Goal: Transaction & Acquisition: Purchase product/service

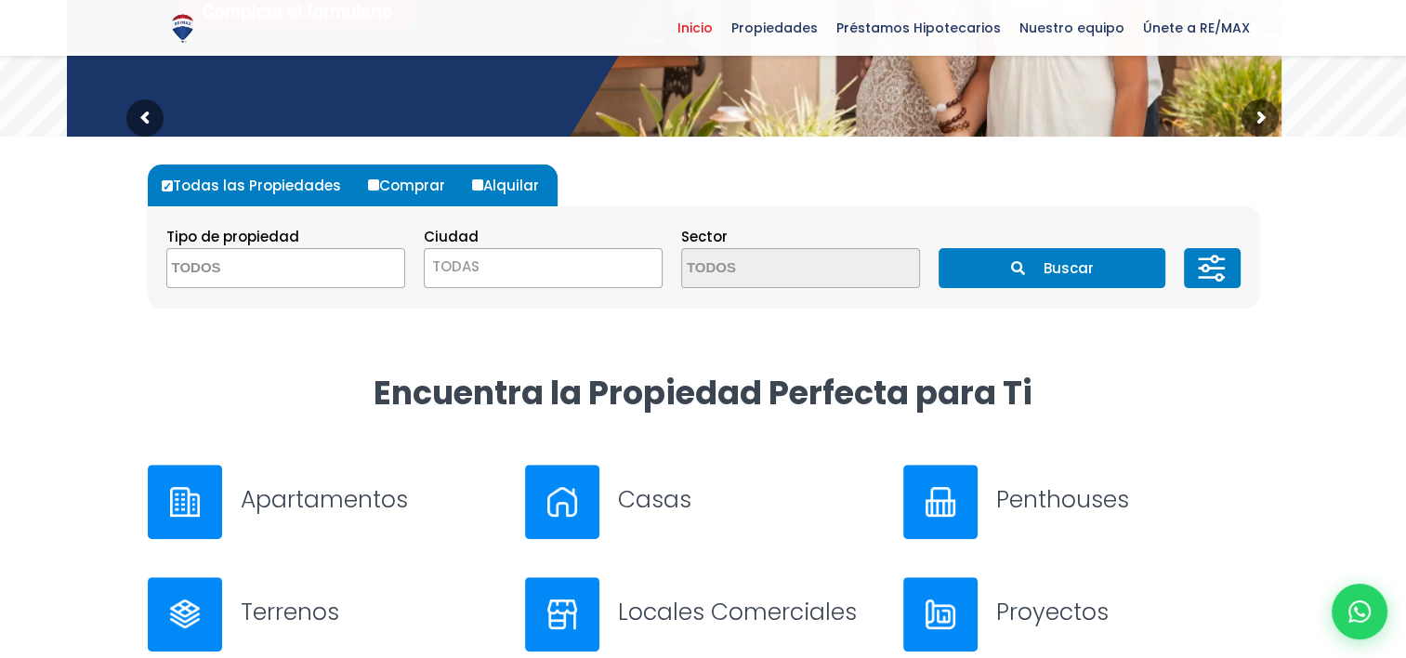
scroll to position [470, 0]
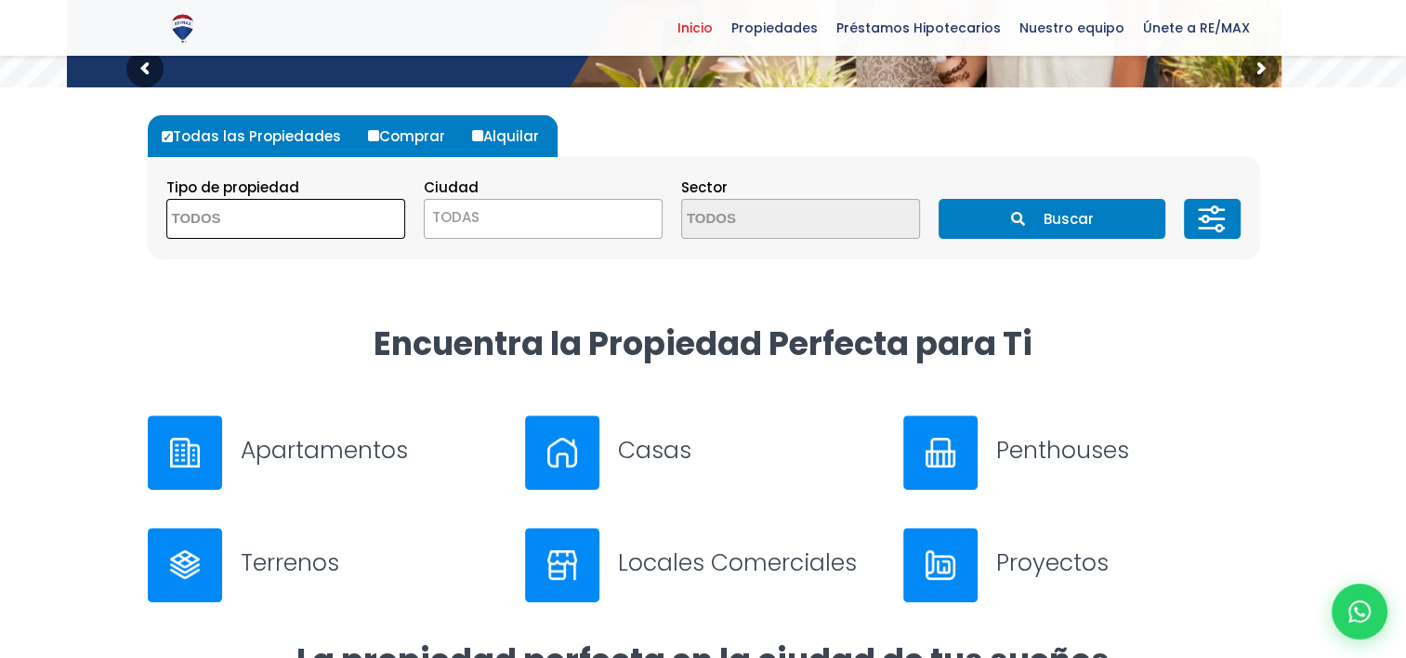
click at [240, 218] on textarea "Search" at bounding box center [257, 220] width 180 height 40
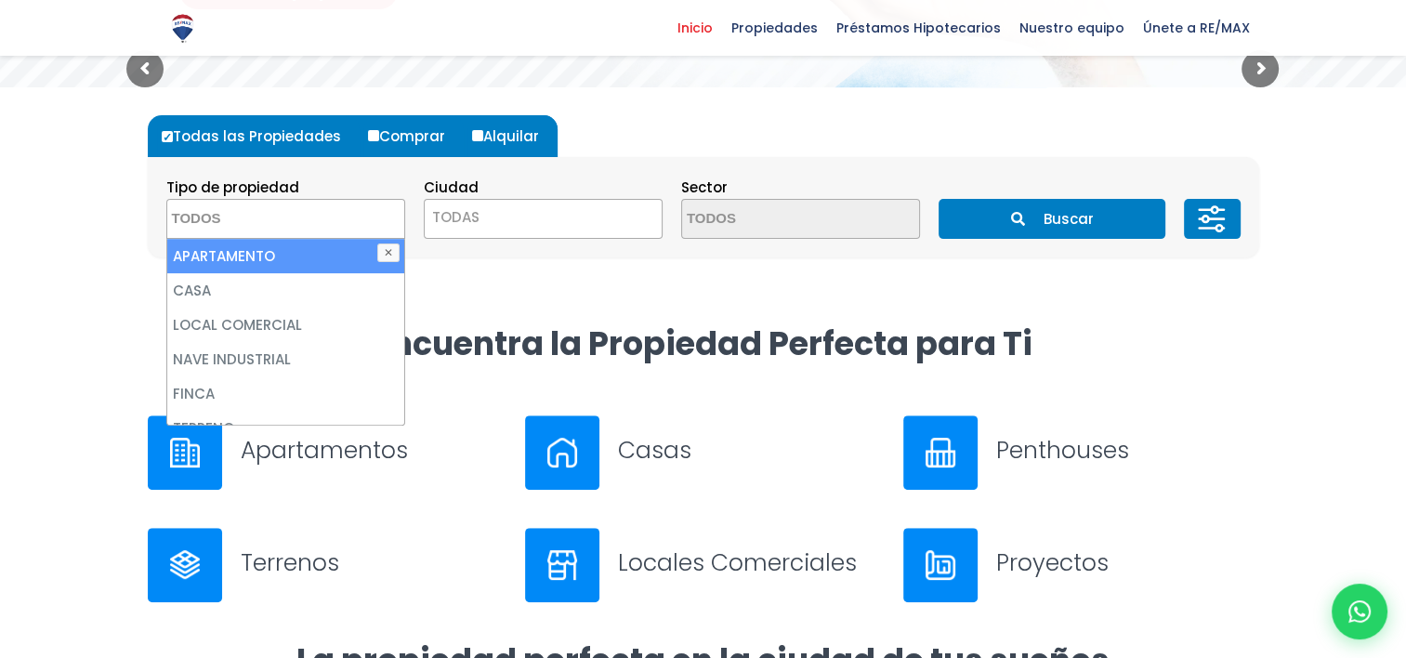
click at [264, 256] on li "APARTAMENTO" at bounding box center [285, 256] width 237 height 34
select select "apartment"
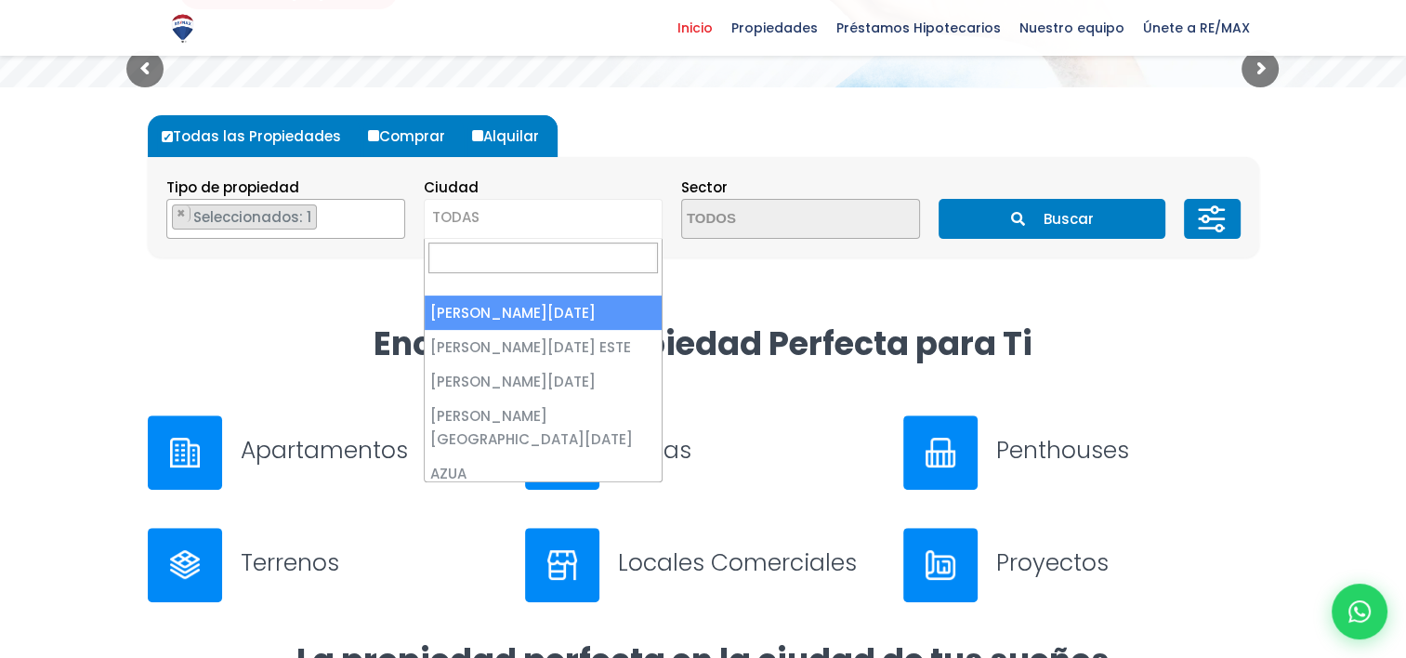
click at [488, 216] on span "TODAS" at bounding box center [543, 217] width 237 height 26
select select "1"
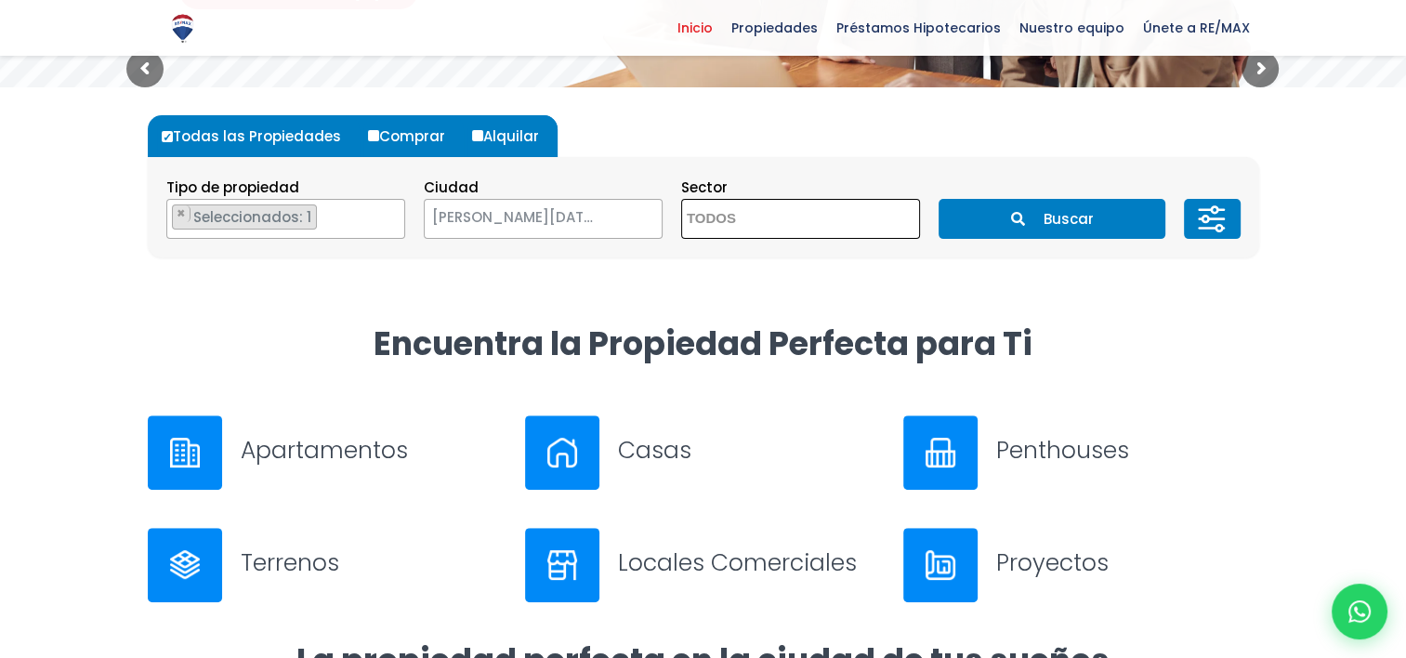
click at [746, 217] on textarea "Search" at bounding box center [772, 220] width 180 height 40
click at [1132, 317] on div "Todas las Propiedades Comprar Alquilar Tipo de propiedad APARTAMENTO CASA LOCAL…" at bounding box center [704, 204] width 1134 height 235
click at [1215, 221] on icon at bounding box center [1211, 219] width 37 height 56
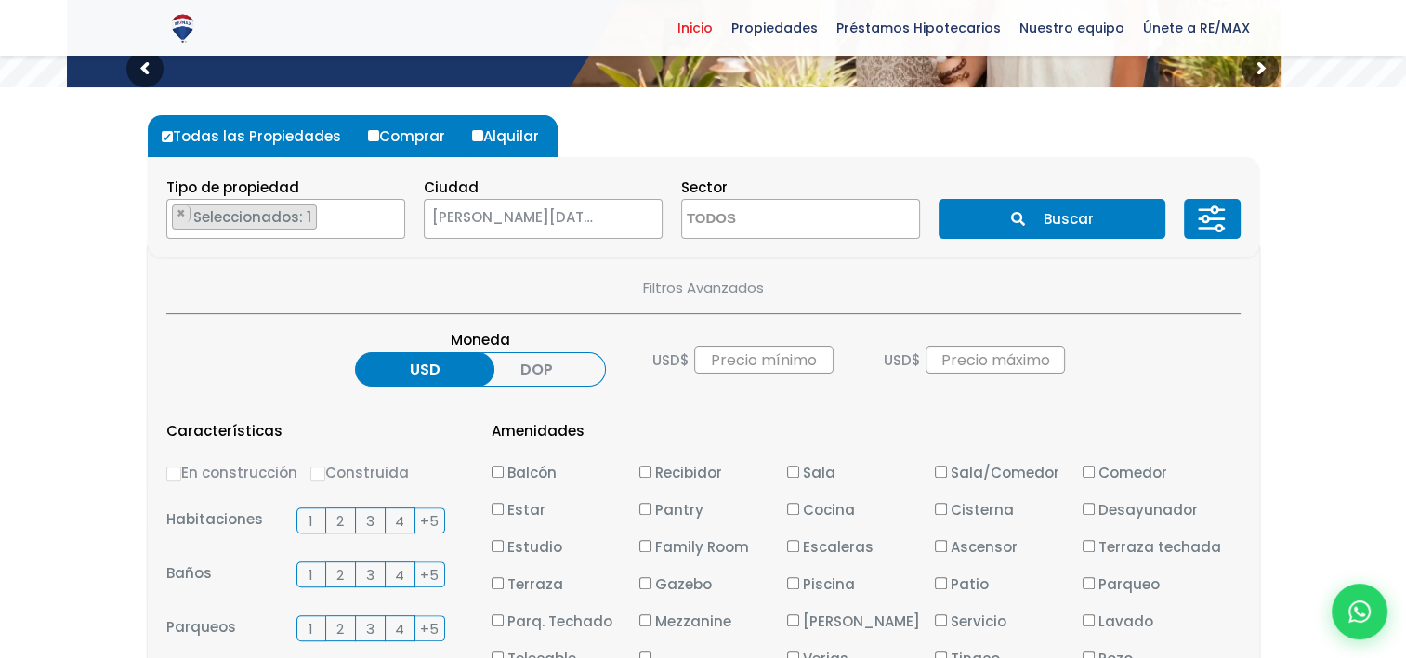
click at [341, 520] on span "2" at bounding box center [339, 520] width 7 height 23
click at [0, 0] on input "2" at bounding box center [0, 0] width 0 height 0
click at [318, 476] on input "Construida" at bounding box center [317, 473] width 15 height 15
radio input "true"
click at [338, 566] on span "2" at bounding box center [339, 574] width 7 height 23
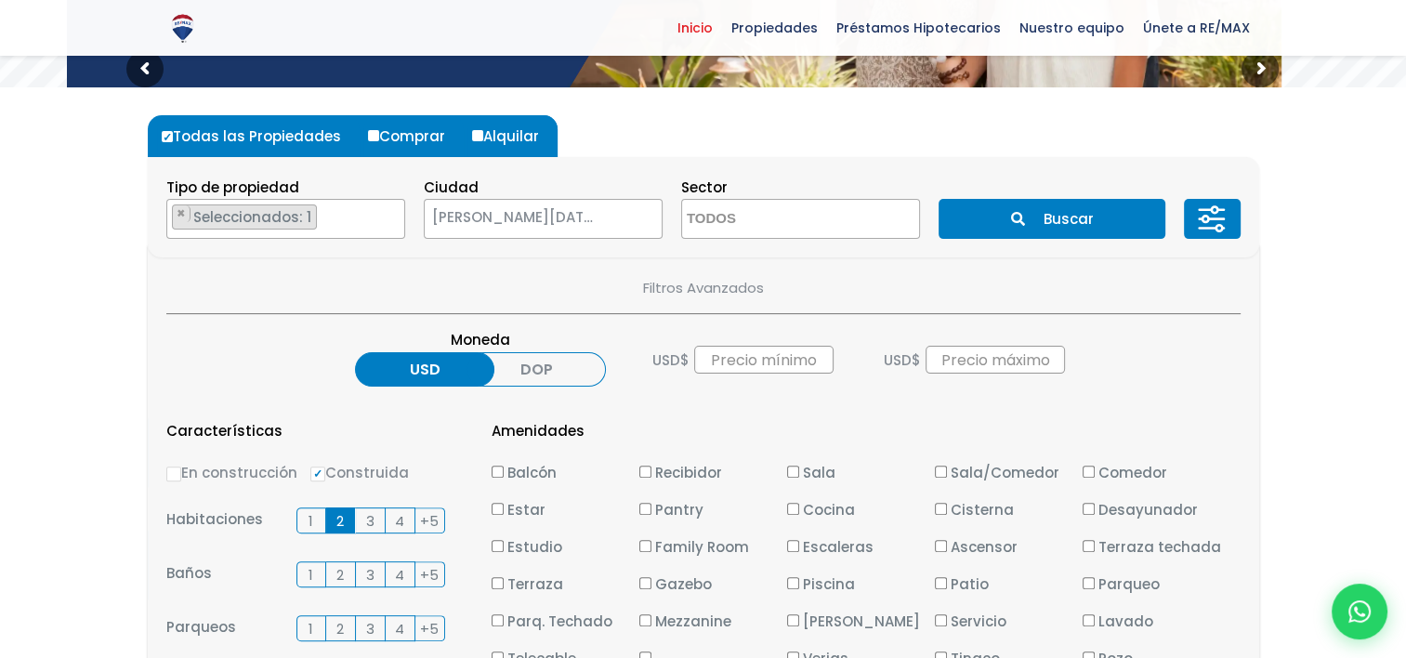
click at [0, 0] on input "2" at bounding box center [0, 0] width 0 height 0
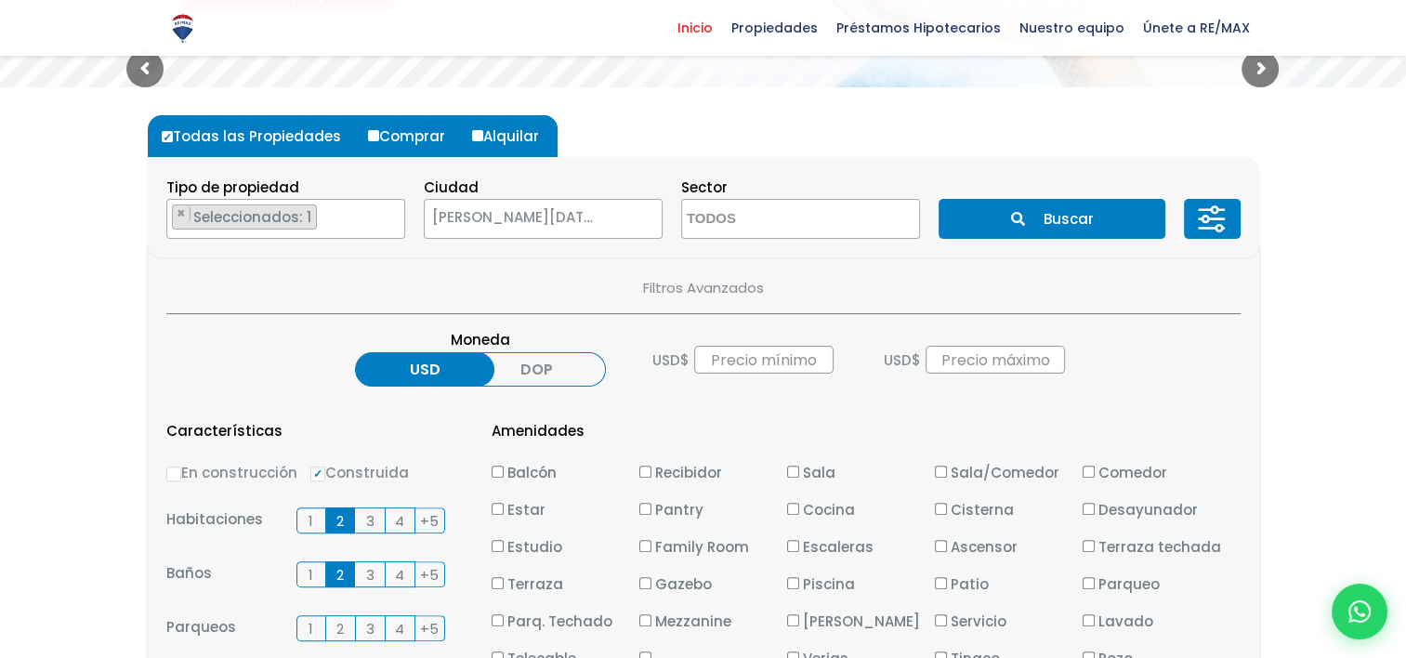
click at [313, 626] on label "1" at bounding box center [311, 628] width 30 height 26
click at [0, 0] on input "1" at bounding box center [0, 0] width 0 height 0
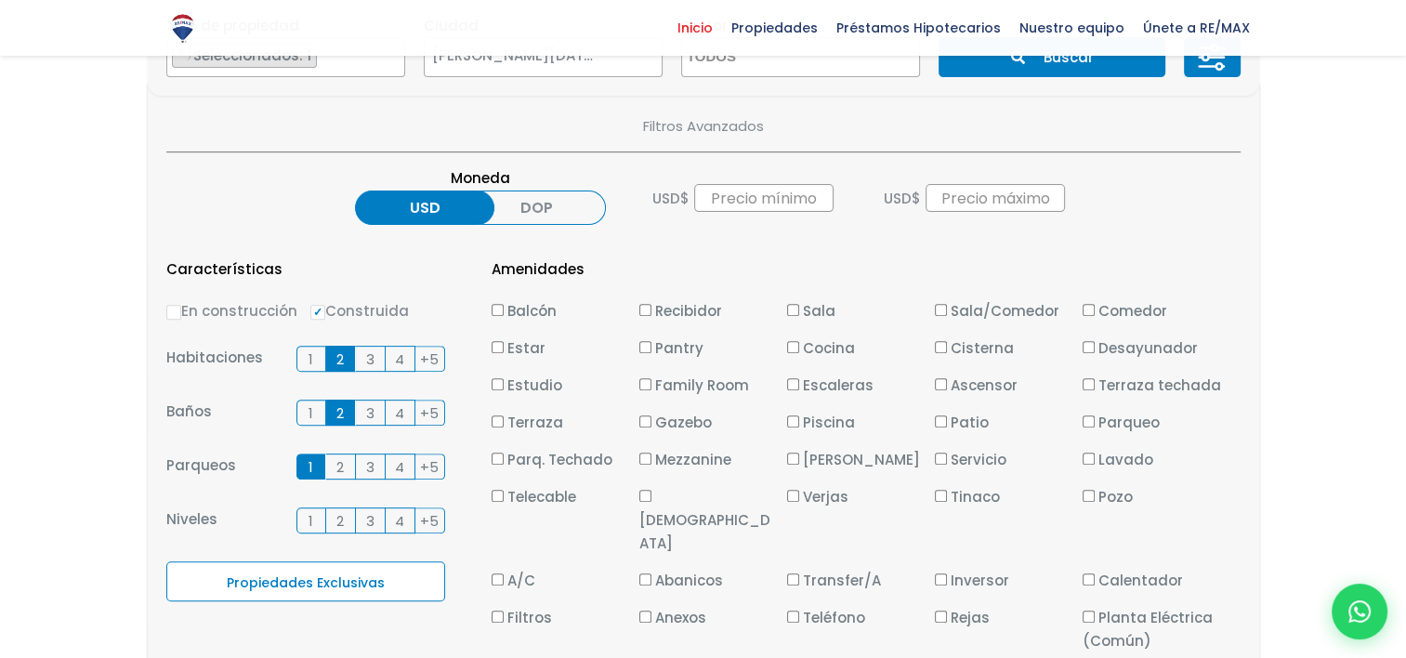
scroll to position [669, 0]
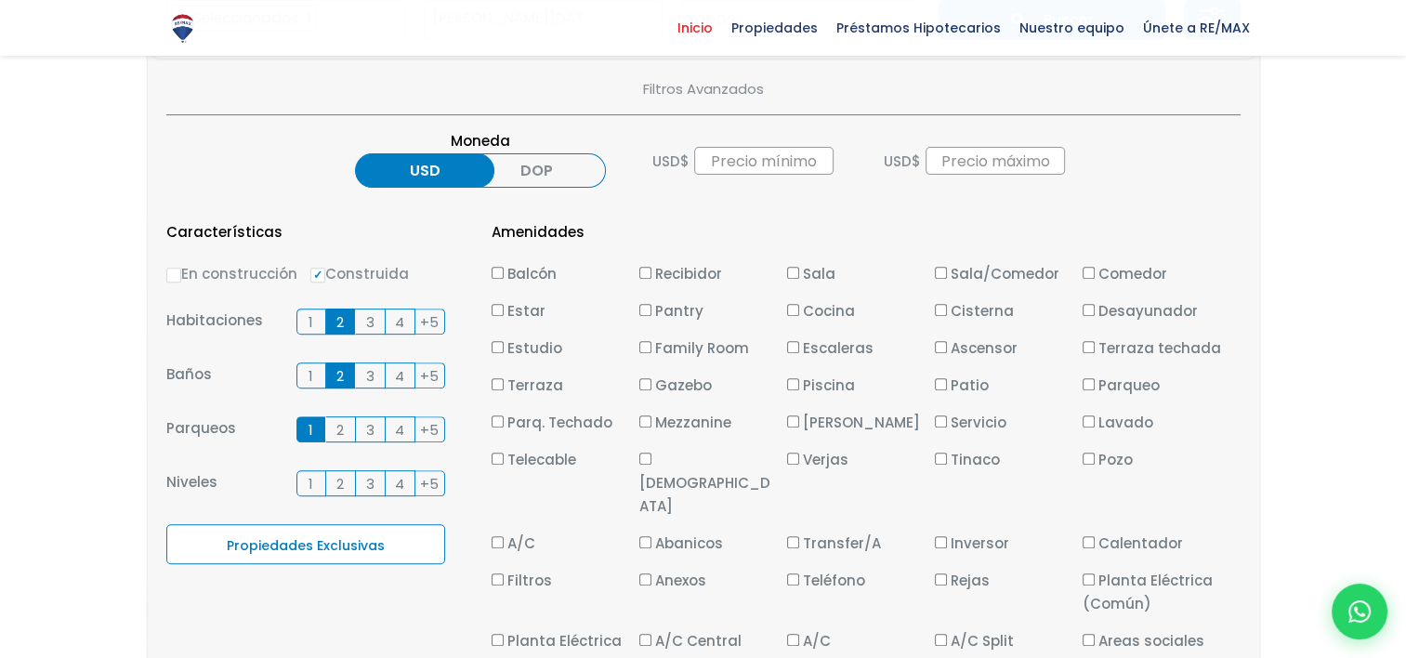
click at [372, 320] on span "3" at bounding box center [370, 321] width 8 height 23
click at [0, 0] on input "3" at bounding box center [0, 0] width 0 height 0
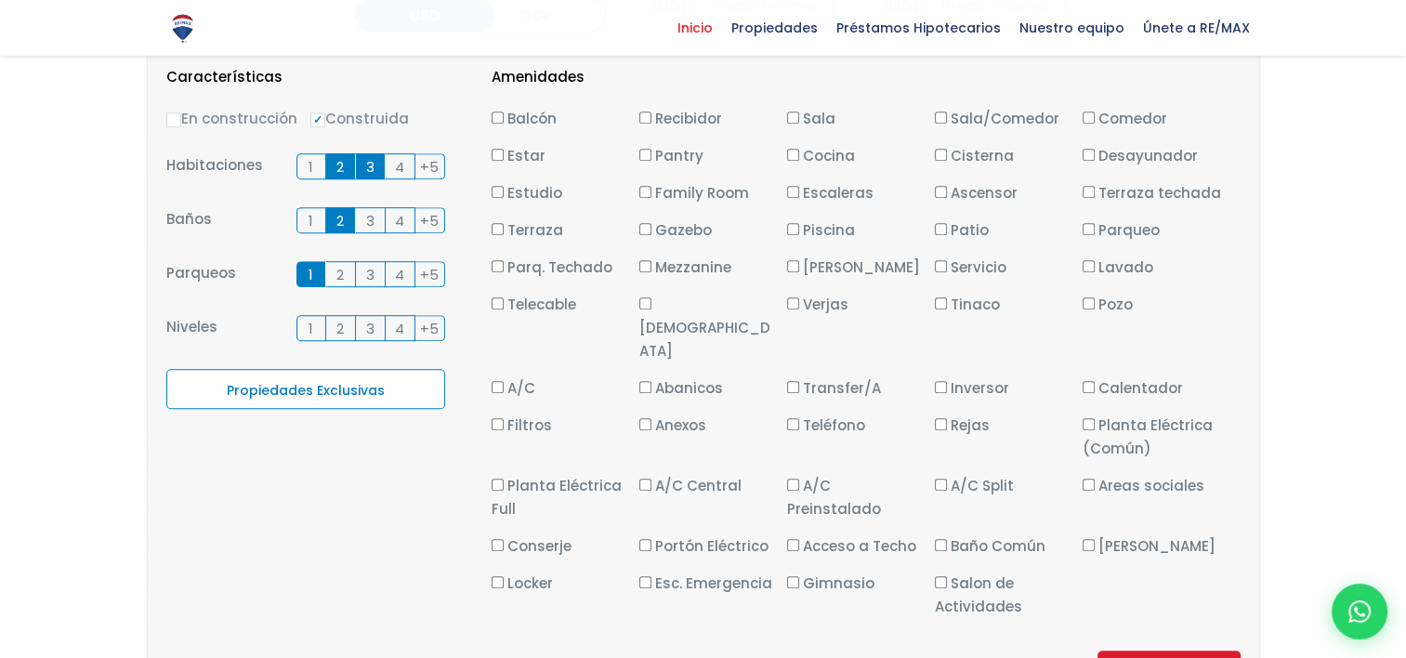
scroll to position [830, 0]
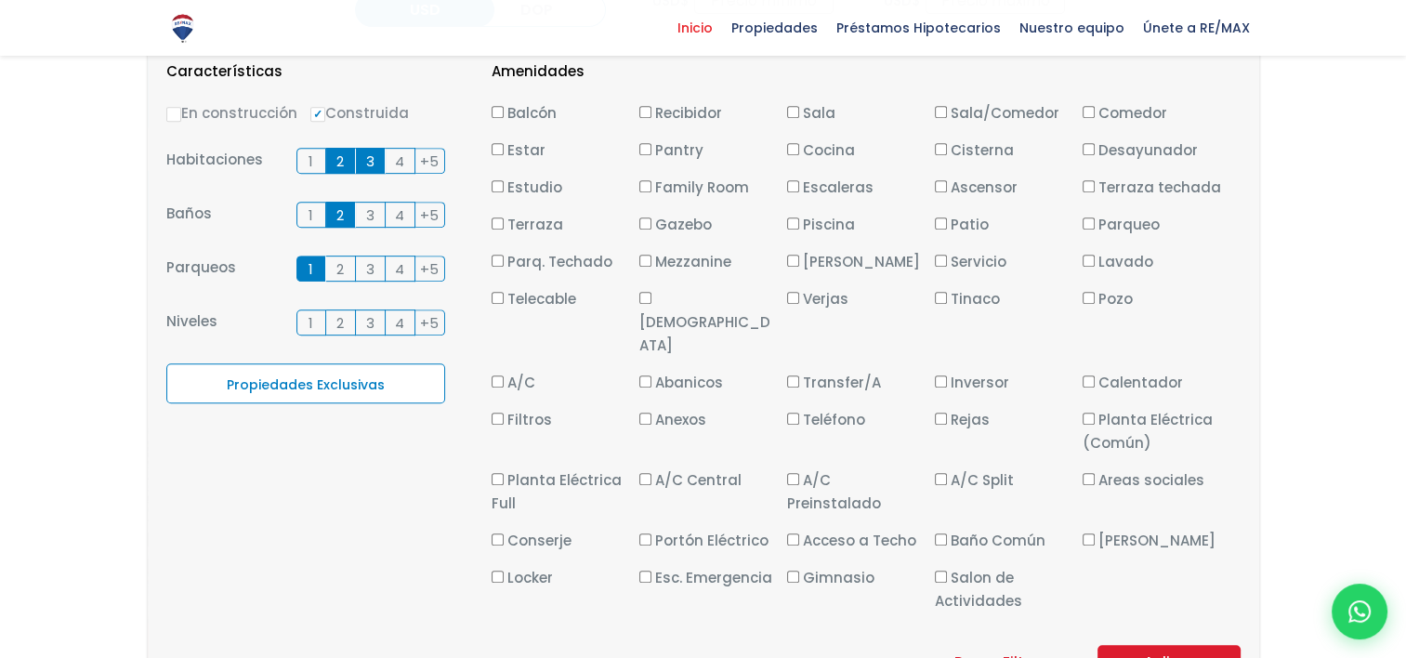
click at [498, 473] on input "Planta Eléctrica Full" at bounding box center [498, 479] width 12 height 12
checkbox input "true"
click at [943, 375] on input "Inversor" at bounding box center [941, 381] width 12 height 12
checkbox input "true"
click at [501, 473] on input "Planta Eléctrica Full" at bounding box center [498, 479] width 12 height 12
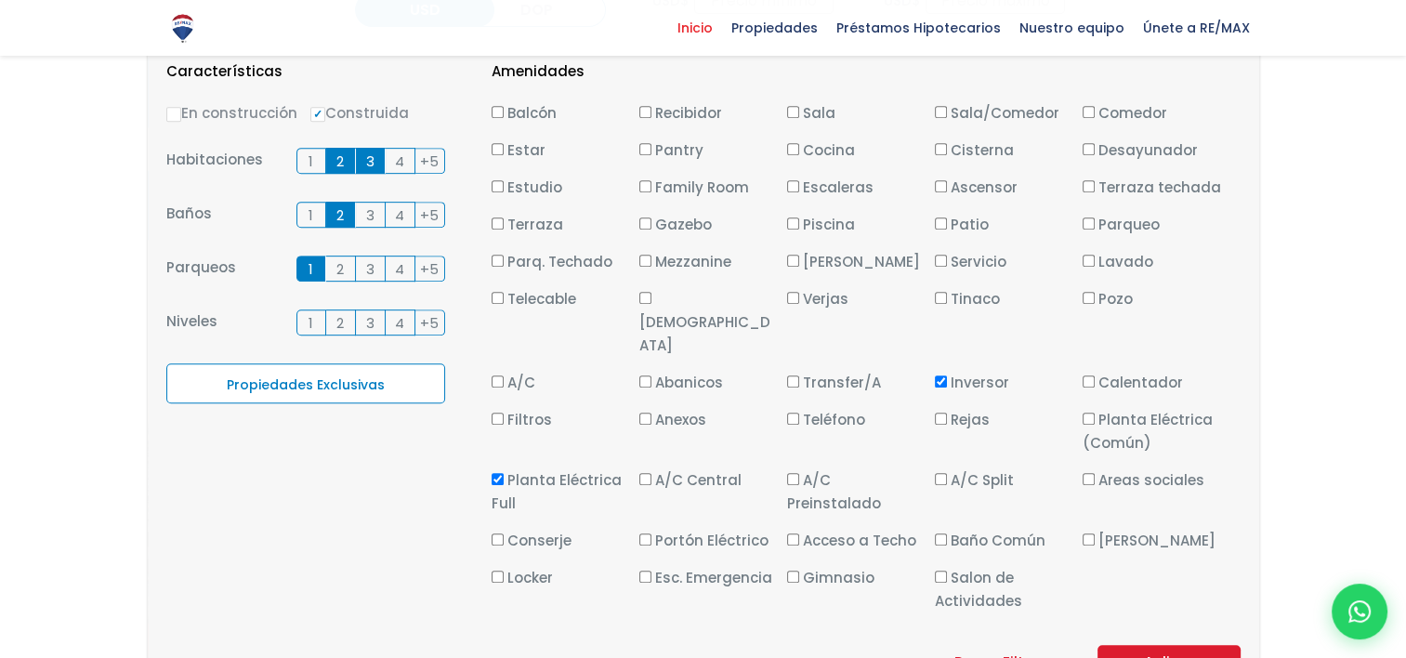
checkbox input "false"
click at [1176, 645] on button "Aplicar" at bounding box center [1168, 662] width 143 height 35
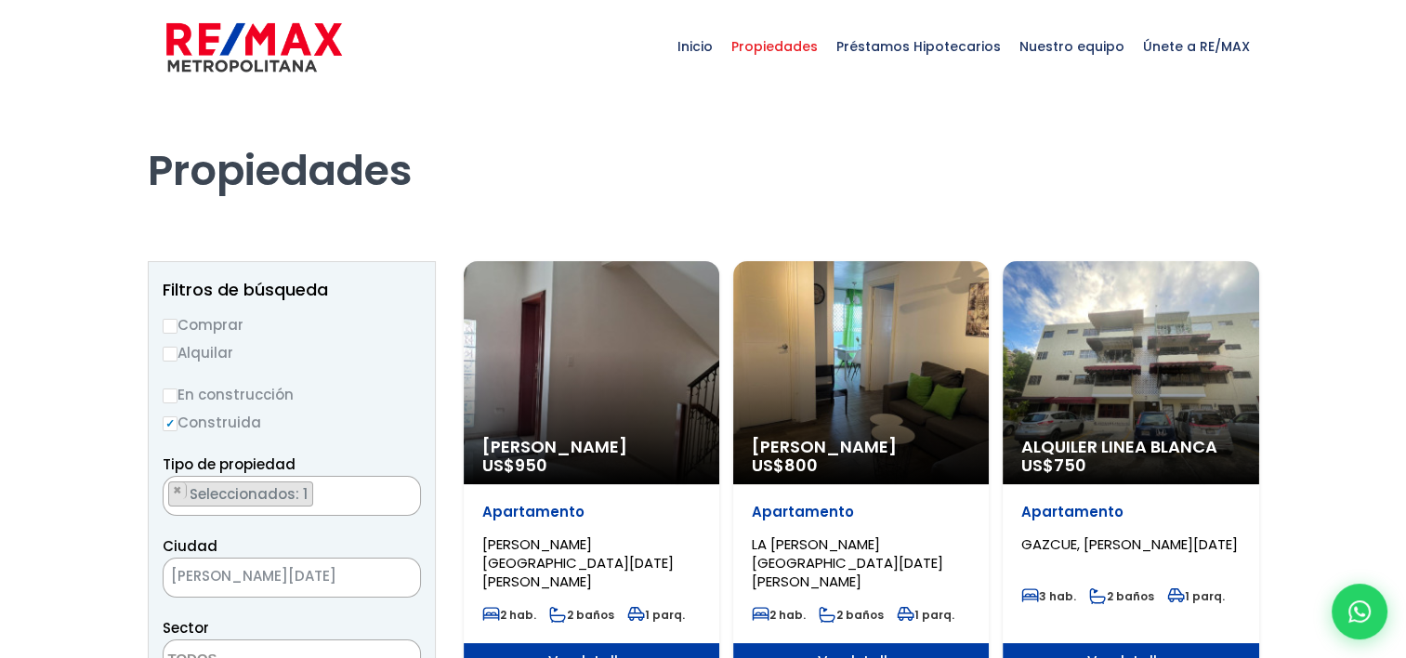
click at [171, 324] on input "Comprar" at bounding box center [170, 326] width 15 height 15
radio input "true"
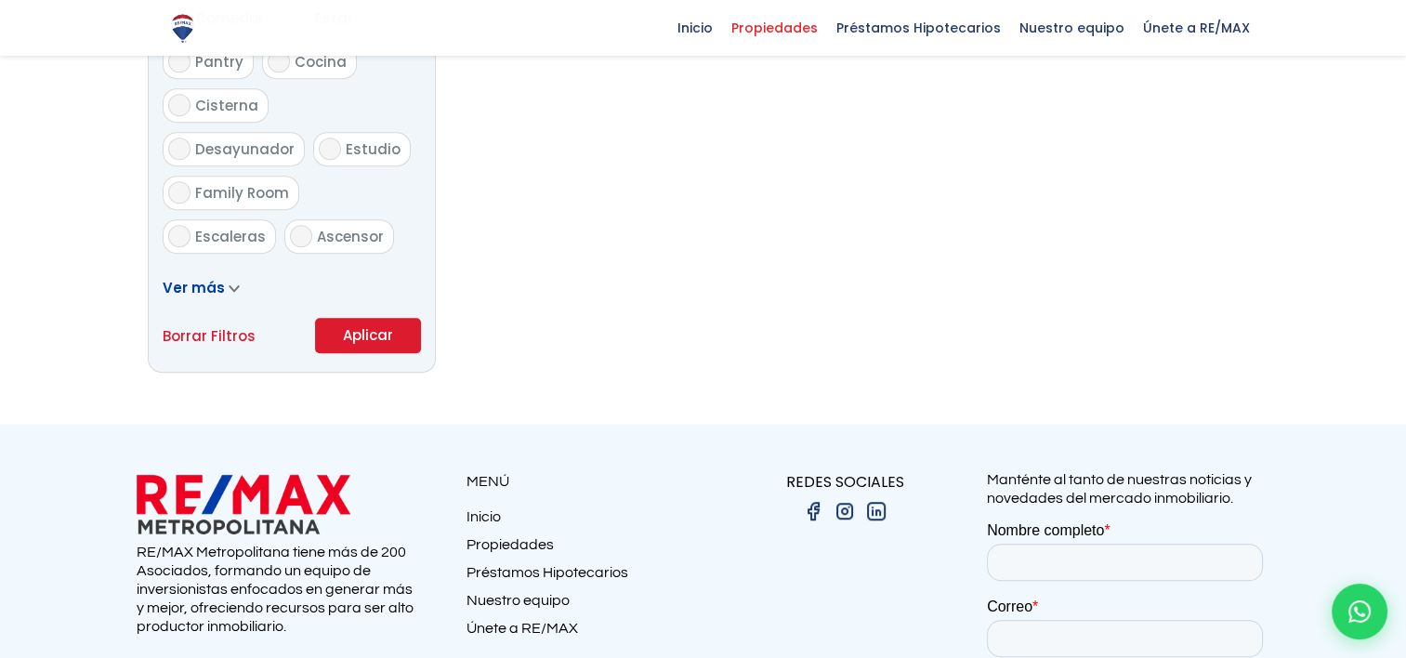
scroll to position [1177, 0]
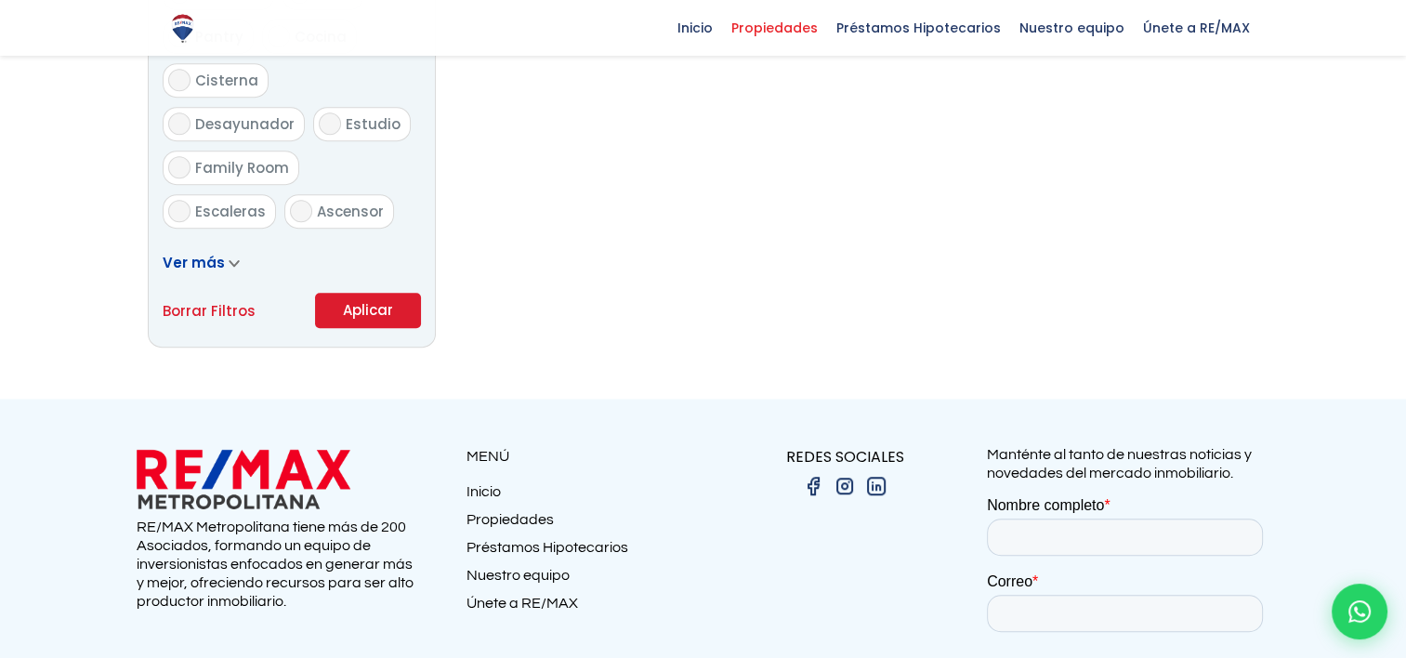
click at [390, 314] on button "Aplicar" at bounding box center [368, 310] width 106 height 35
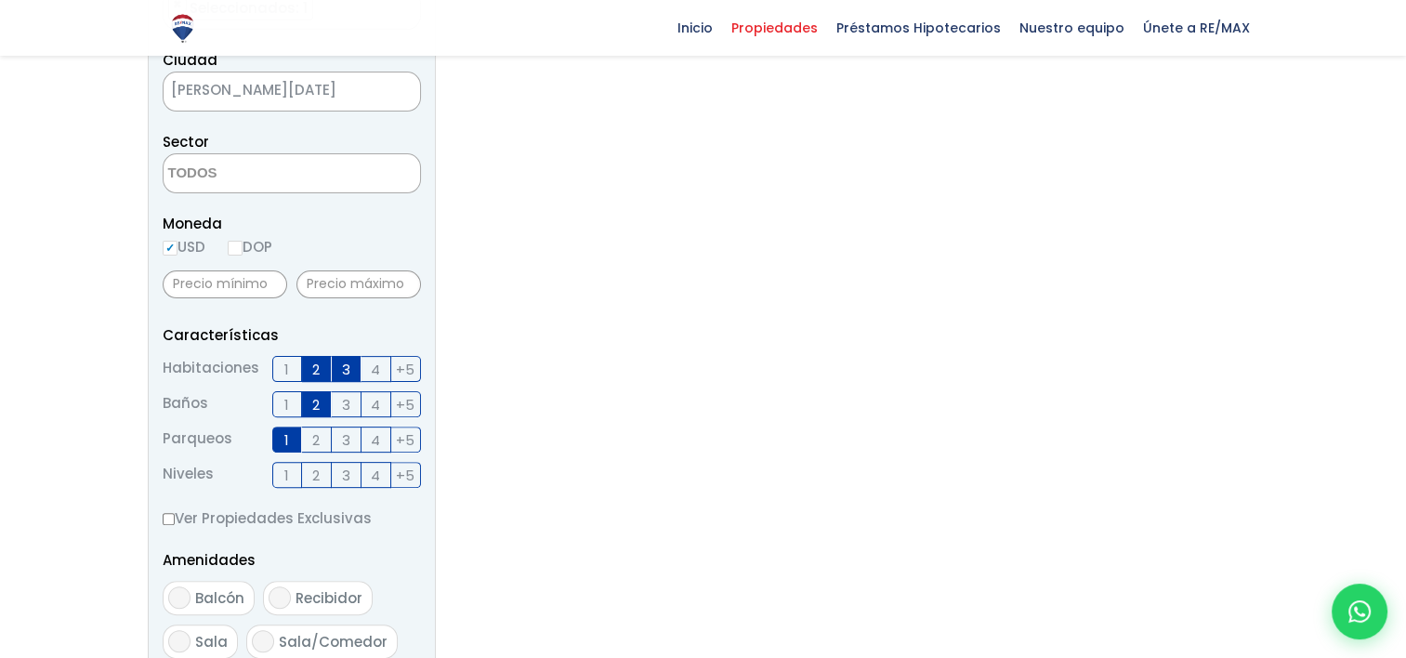
scroll to position [495, 0]
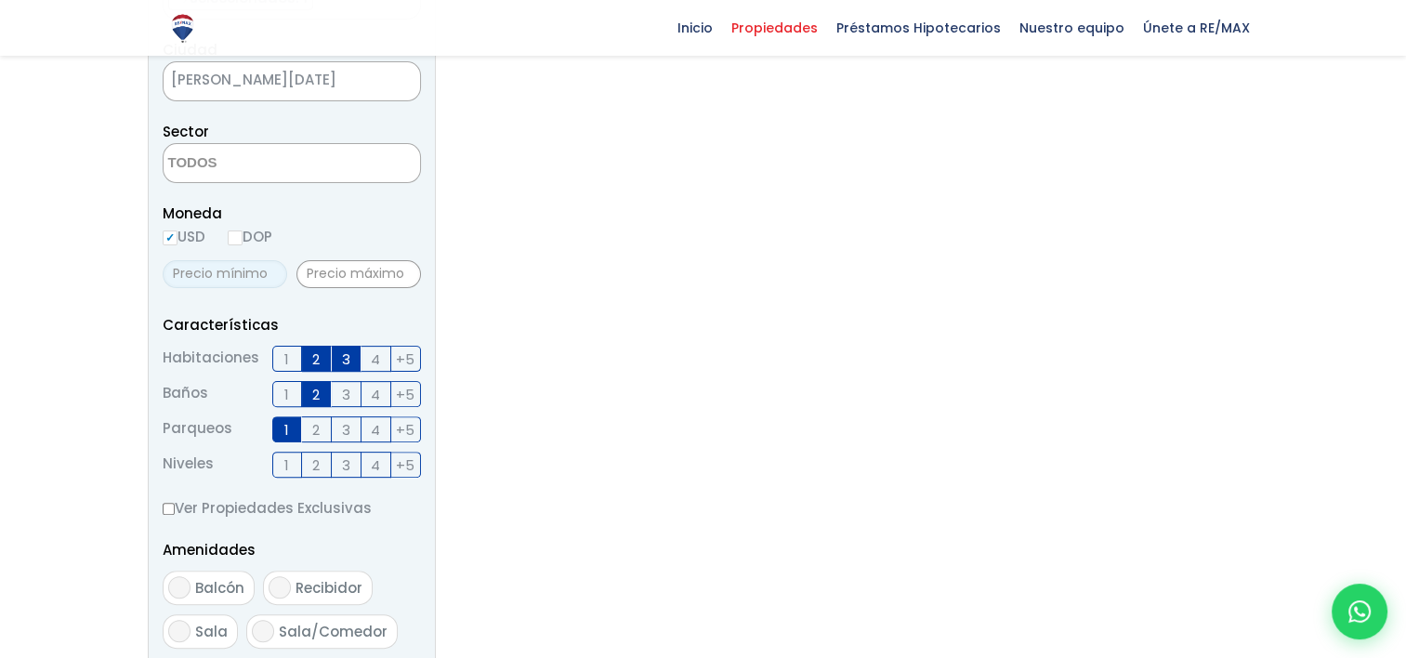
click at [182, 275] on input "text" at bounding box center [225, 274] width 125 height 28
click at [182, 275] on input "160,000" at bounding box center [225, 274] width 125 height 28
type input "160,000"
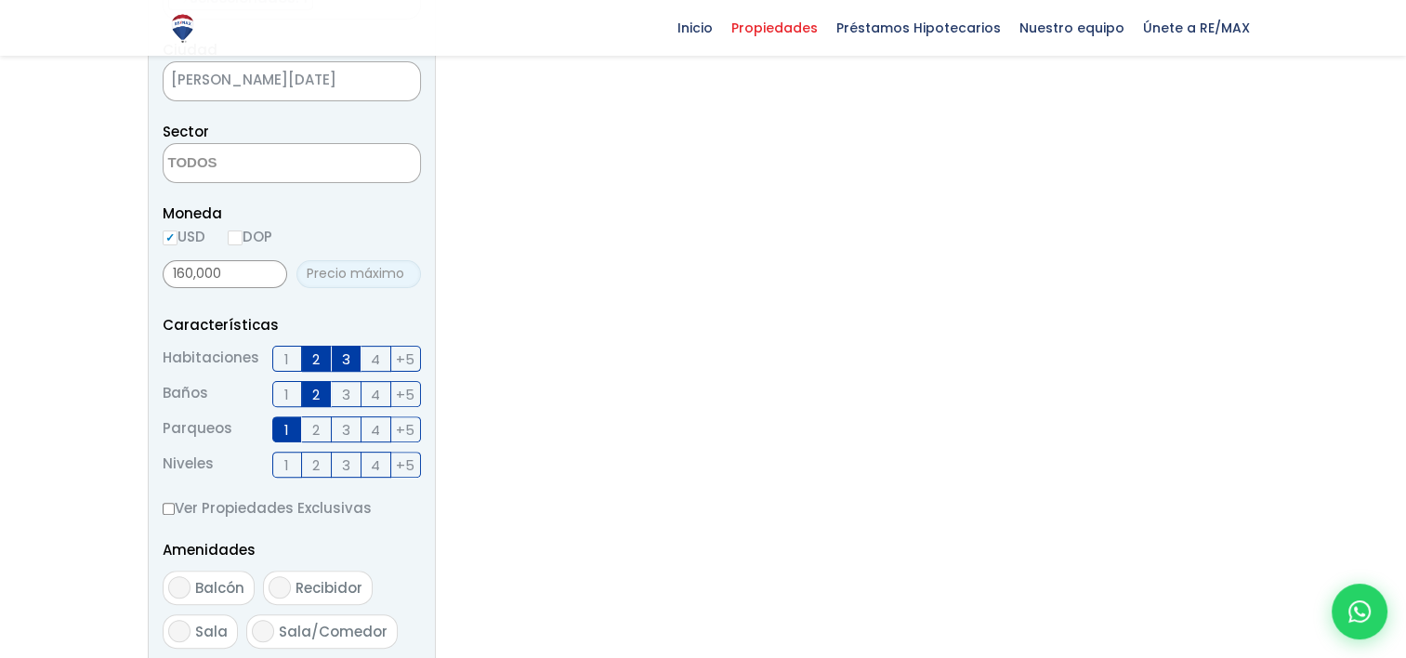
type input "0"
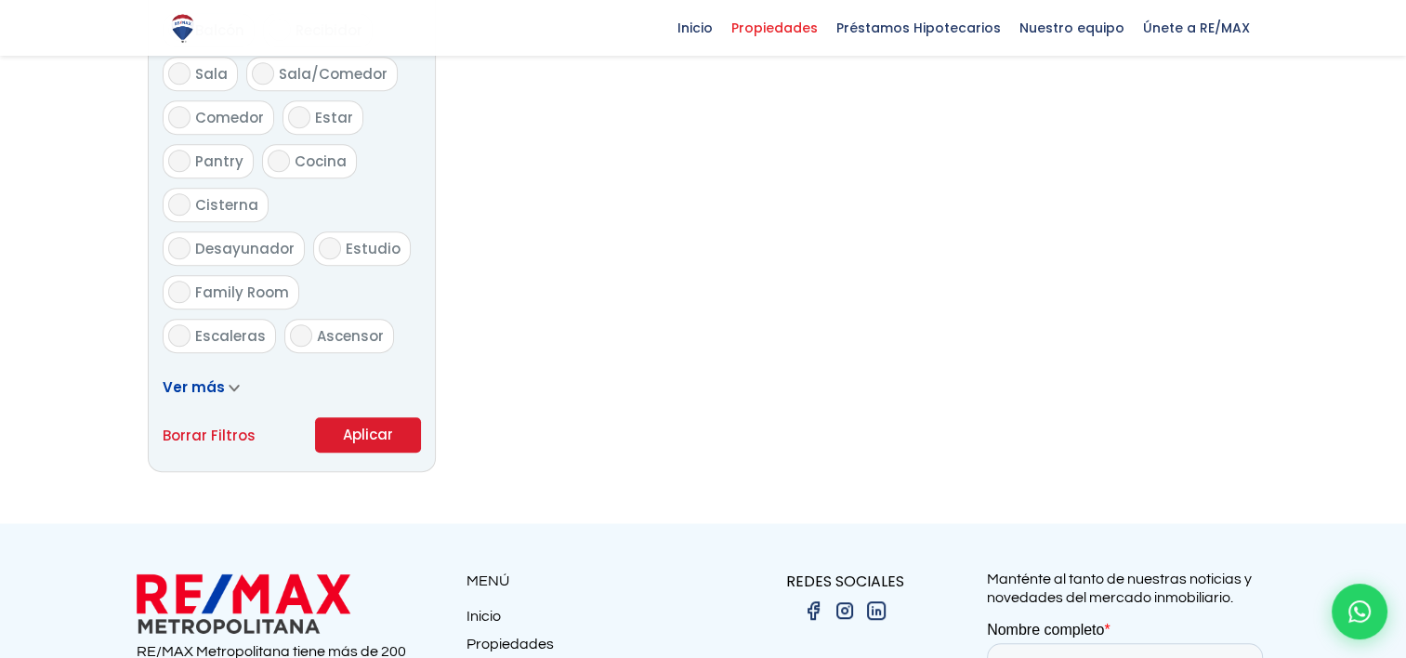
scroll to position [1090, 0]
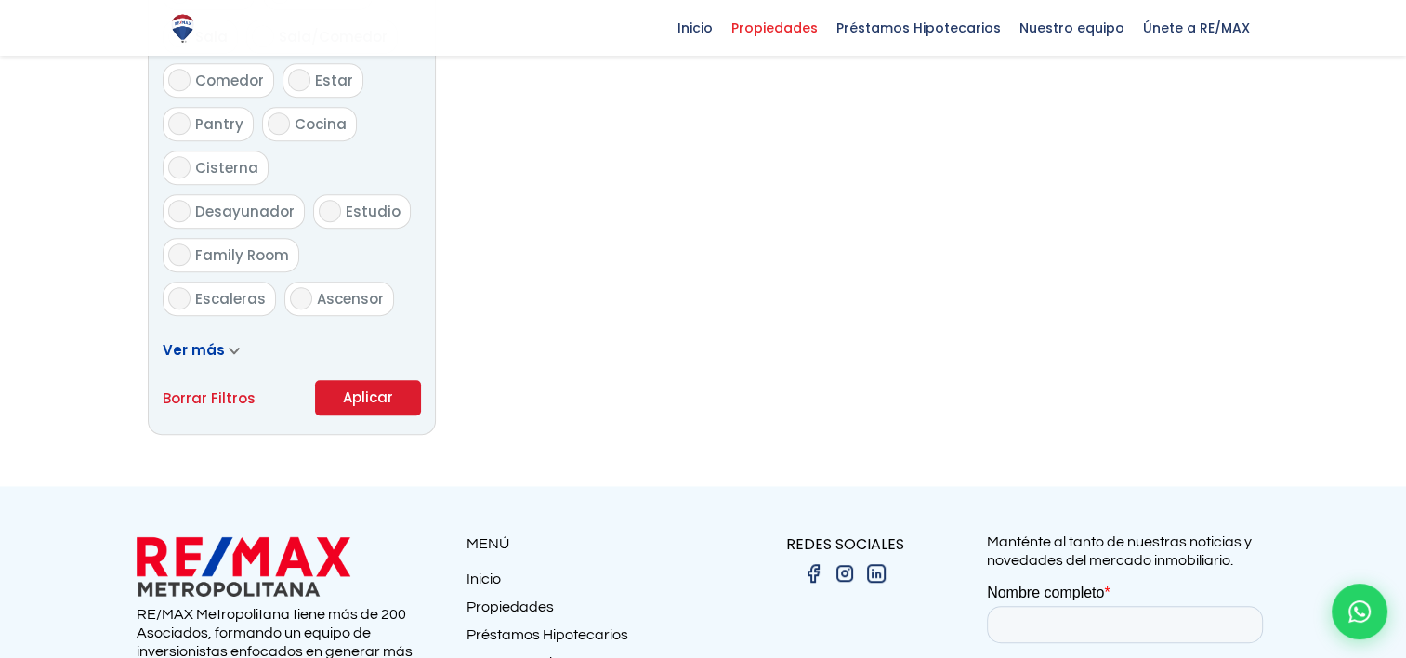
type input "180,000"
click at [374, 406] on button "Aplicar" at bounding box center [368, 397] width 106 height 35
